Goal: Information Seeking & Learning: Learn about a topic

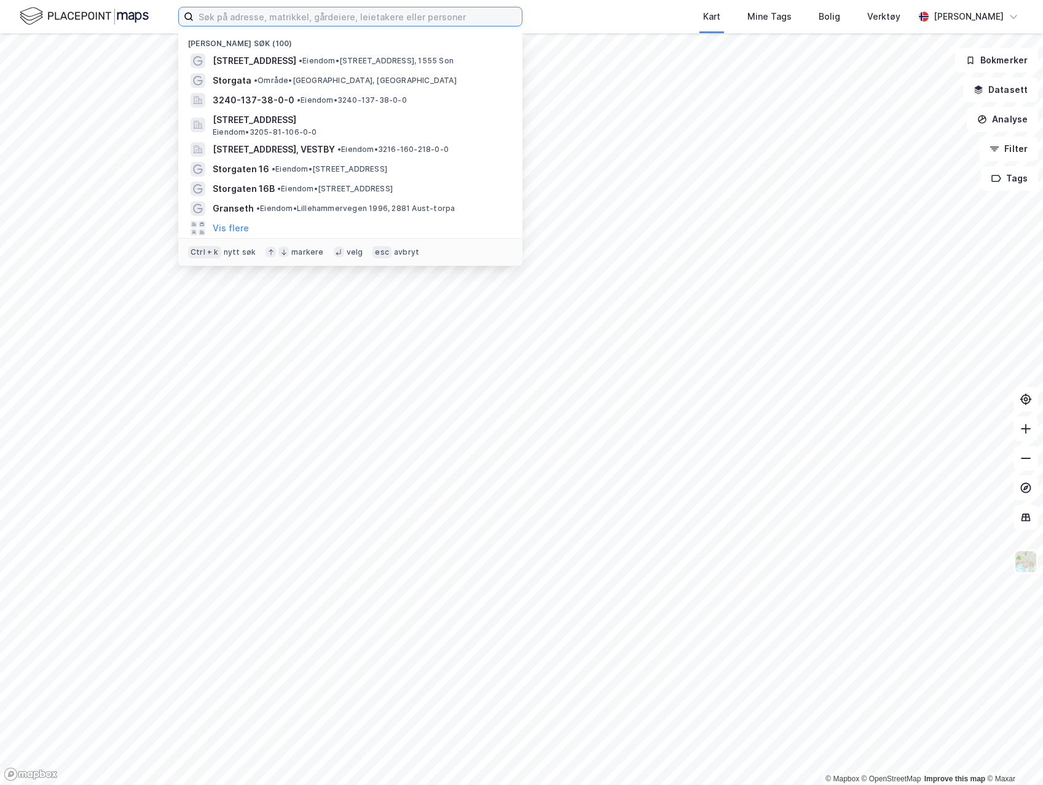
click at [392, 20] on input at bounding box center [358, 16] width 328 height 18
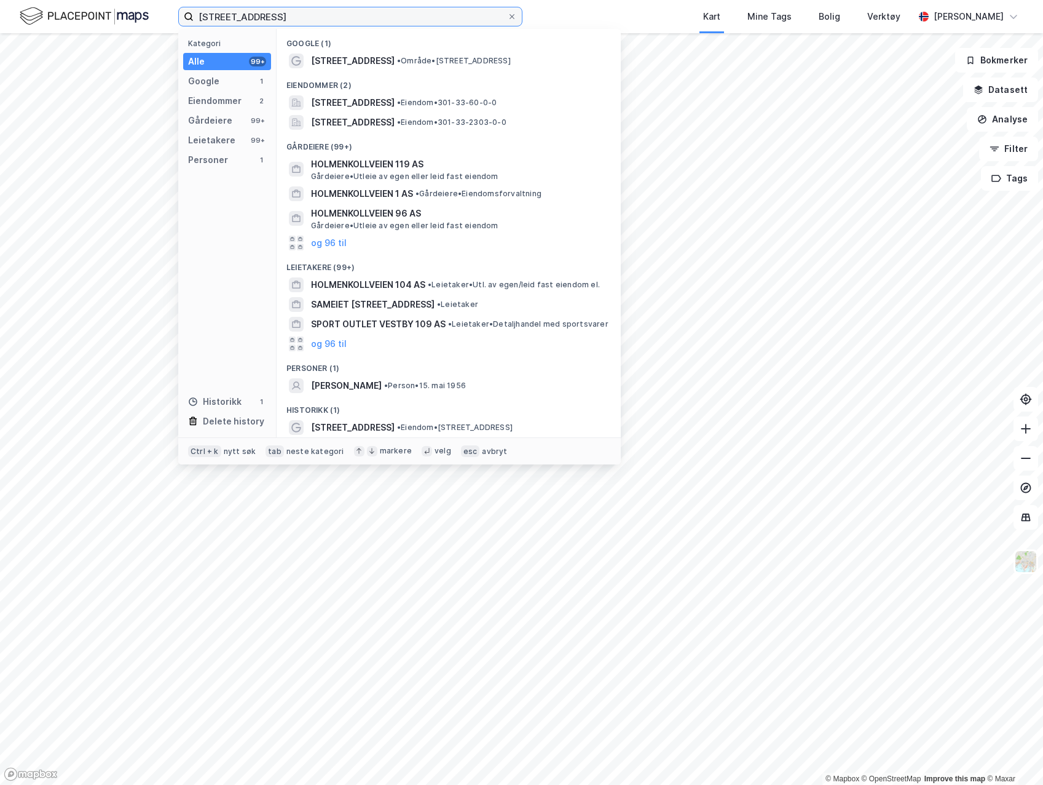
type input "[STREET_ADDRESS]"
click at [395, 119] on span "[STREET_ADDRESS]" at bounding box center [353, 122] width 84 height 15
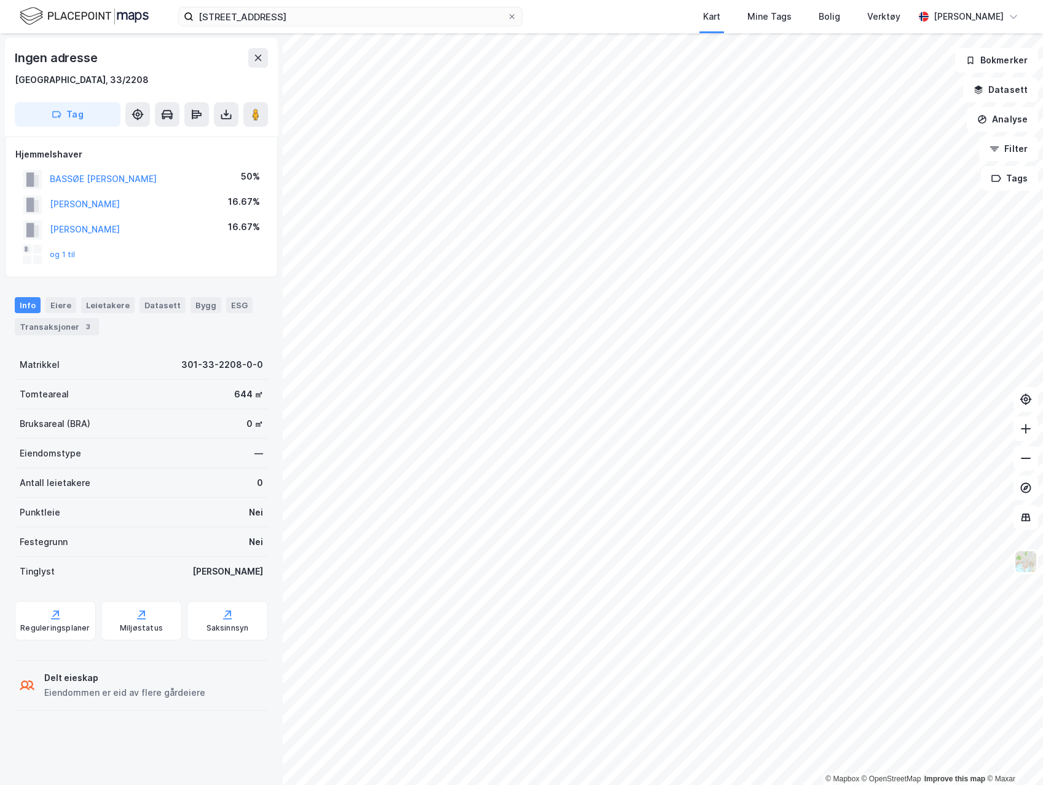
click at [80, 624] on div "Reguleringsplaner" at bounding box center [54, 628] width 69 height 10
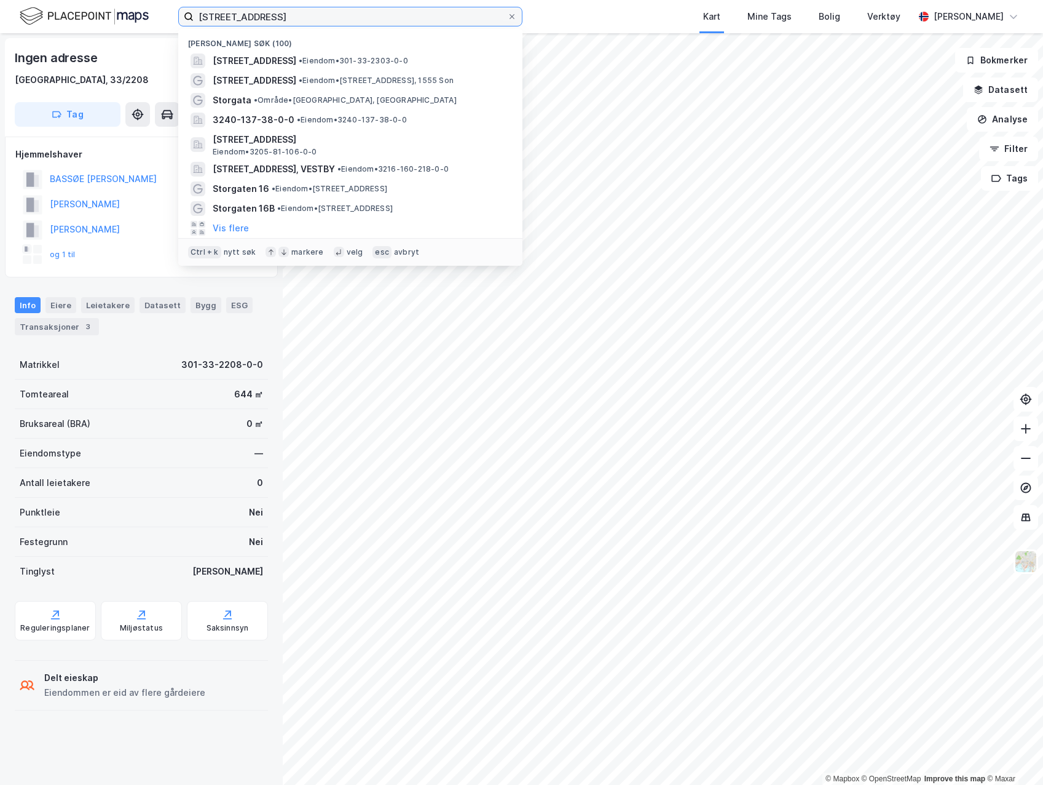
click at [311, 14] on input "[STREET_ADDRESS]" at bounding box center [351, 16] width 314 height 18
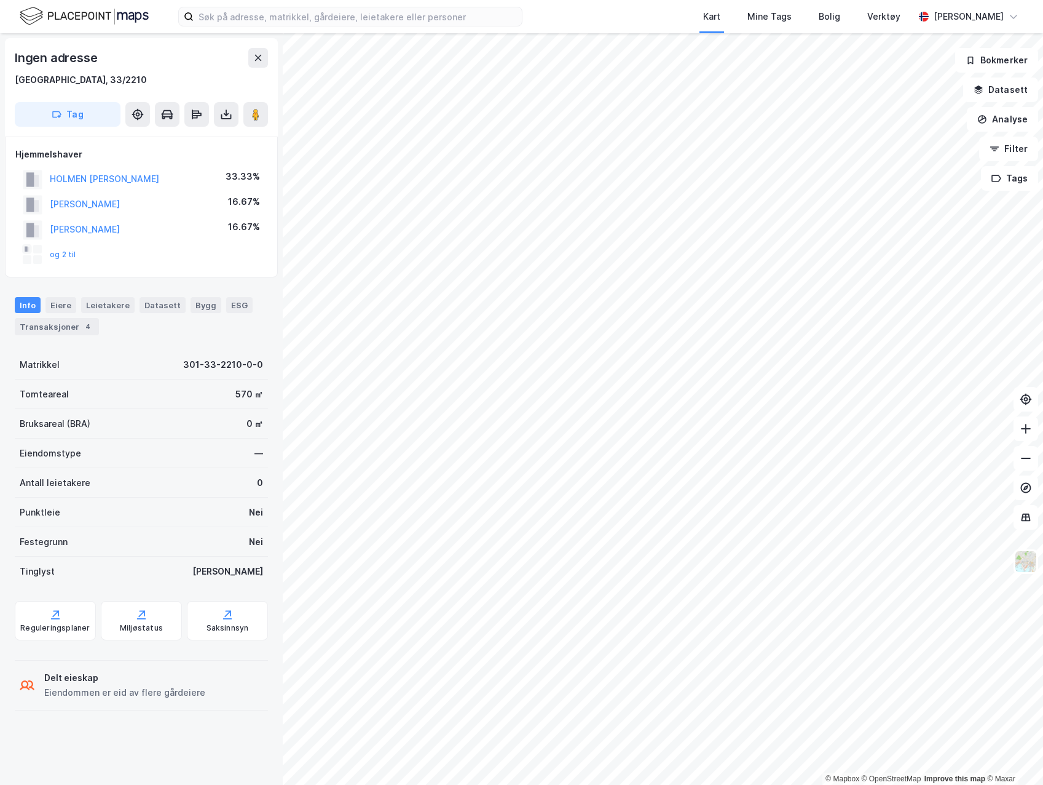
click at [0, 0] on button "og 2 til" at bounding box center [0, 0] width 0 height 0
